Goal: Information Seeking & Learning: Learn about a topic

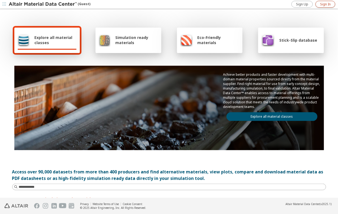
click at [326, 5] on span "Sign In" at bounding box center [326, 4] width 11 height 4
click at [50, 40] on span "Explore all material classes" at bounding box center [55, 40] width 42 height 10
click at [265, 116] on link "Explore all material classes" at bounding box center [272, 116] width 91 height 9
click at [279, 116] on link "Explore all material classes" at bounding box center [272, 116] width 91 height 9
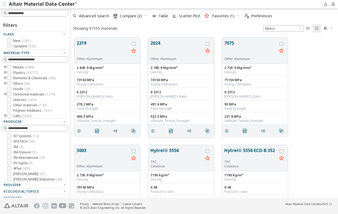
scroll to position [160, 264]
click at [27, 12] on input at bounding box center [35, 13] width 66 height 6
click at [30, 15] on input at bounding box center [35, 13] width 66 height 6
type input "****"
